Goal: Information Seeking & Learning: Check status

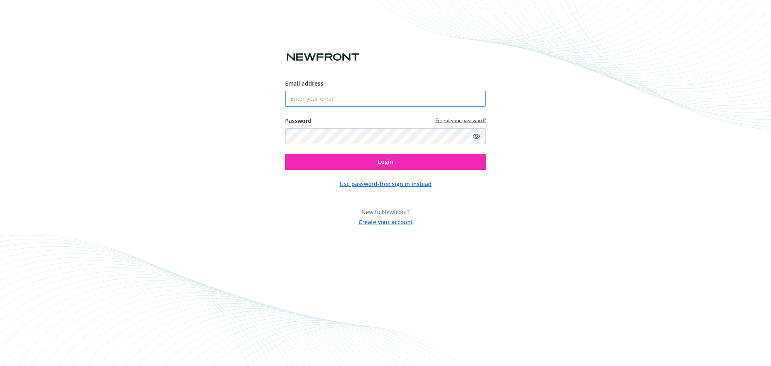
type input "[EMAIL_ADDRESS][DOMAIN_NAME]"
click at [321, 103] on input "biproducer.demo@newfront.com" at bounding box center [385, 99] width 201 height 16
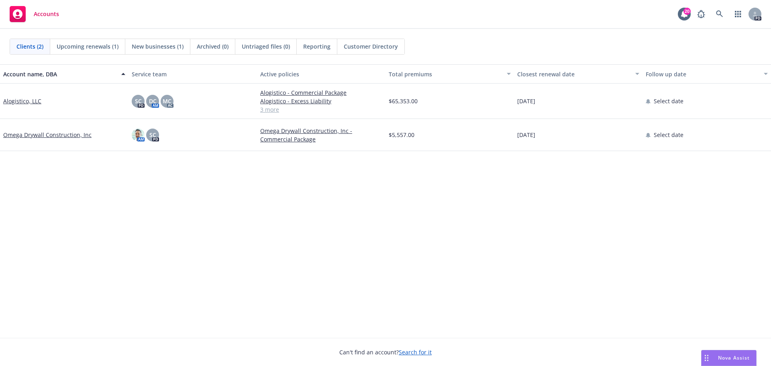
click at [28, 134] on link "Omega Drywall Construction, Inc" at bounding box center [47, 135] width 88 height 8
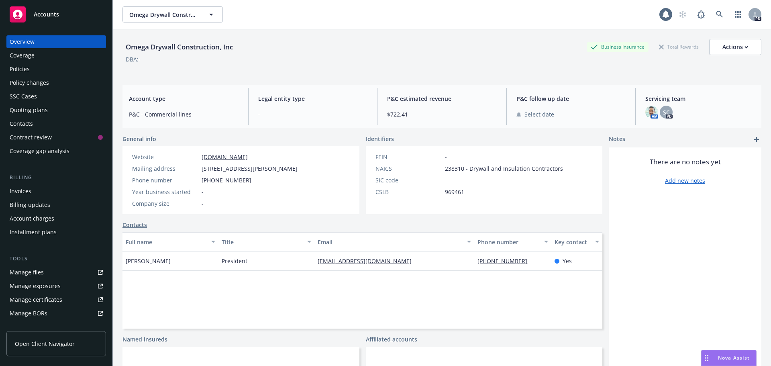
click at [41, 69] on div "Policies" at bounding box center [56, 69] width 93 height 13
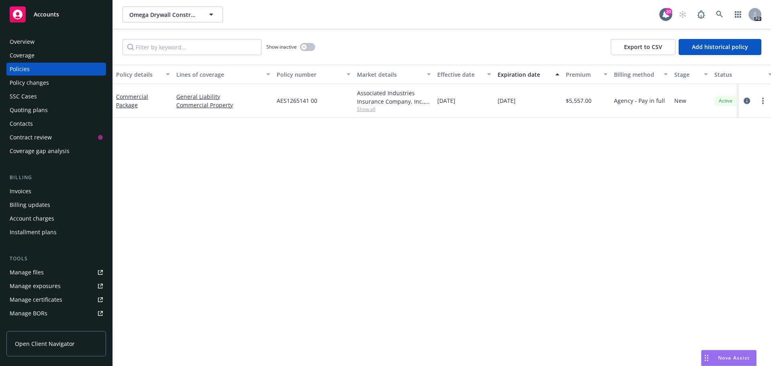
click at [30, 188] on div "Invoices" at bounding box center [21, 191] width 22 height 13
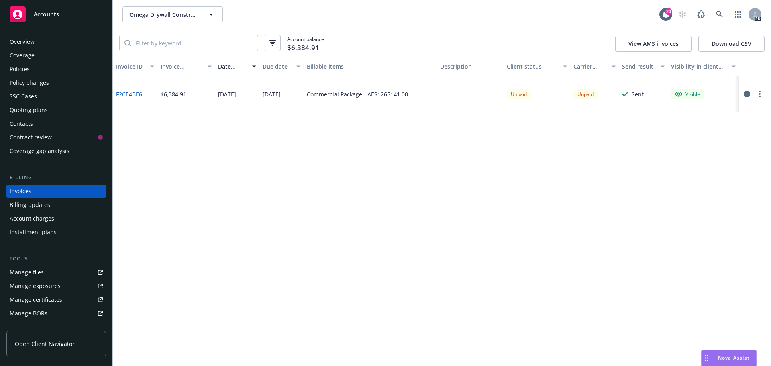
click at [19, 73] on div "Policies" at bounding box center [20, 69] width 20 height 13
